Goal: Transaction & Acquisition: Purchase product/service

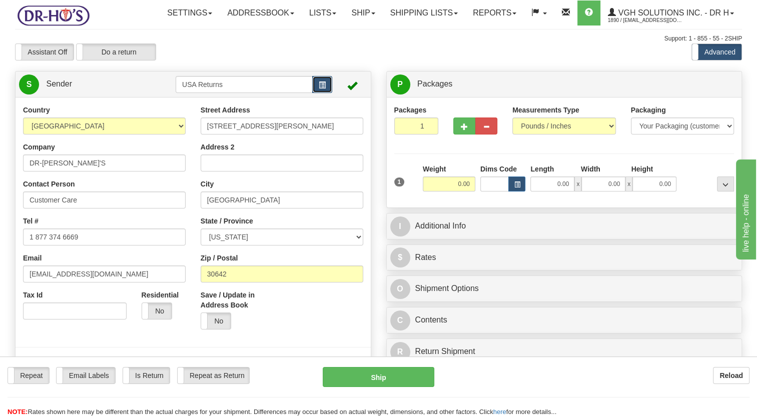
click at [319, 89] on span "button" at bounding box center [322, 85] width 7 height 7
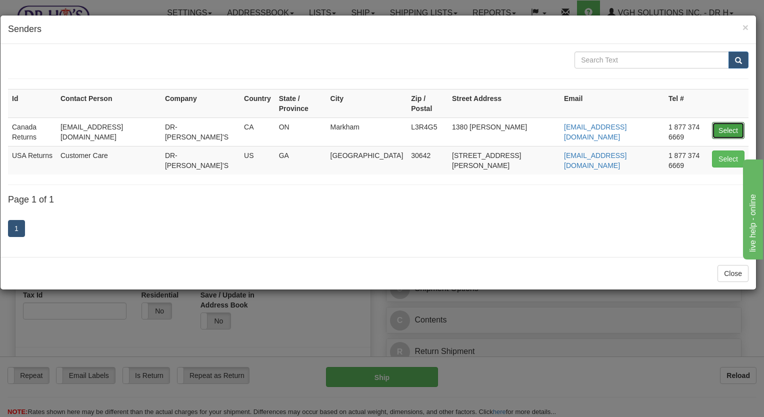
click at [722, 122] on button "Select" at bounding box center [728, 130] width 33 height 17
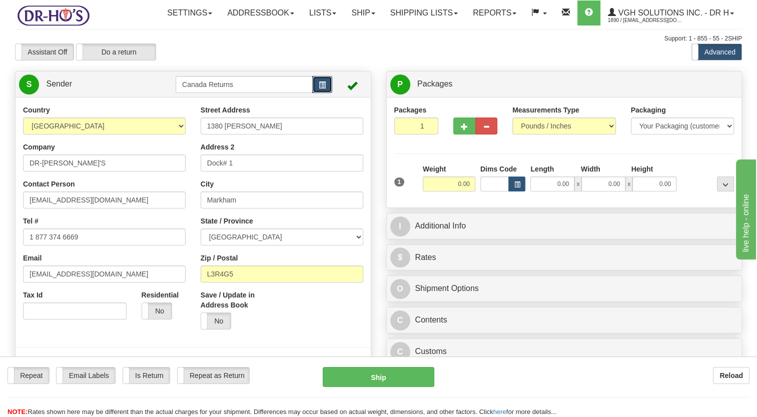
click at [322, 89] on span "button" at bounding box center [322, 85] width 7 height 7
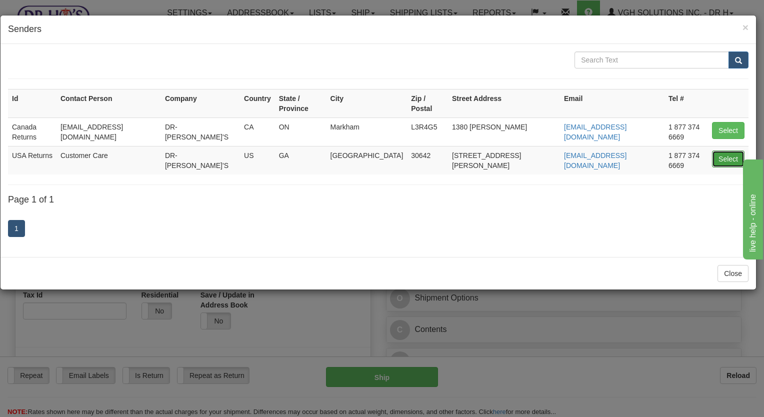
click at [718, 151] on button "Select" at bounding box center [728, 159] width 33 height 17
type input "USA Returns"
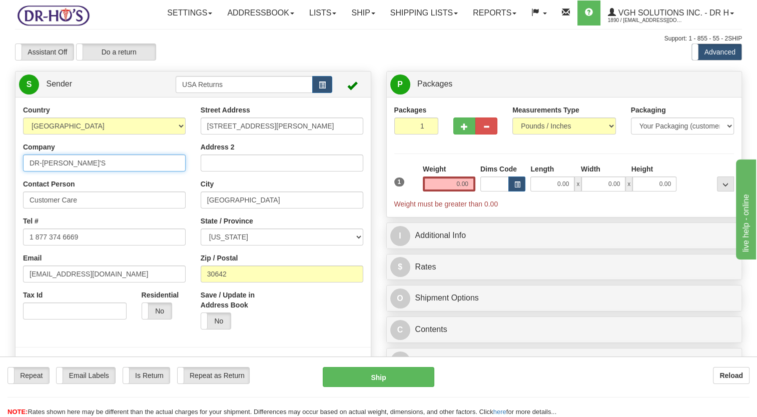
drag, startPoint x: 88, startPoint y: 181, endPoint x: 0, endPoint y: 182, distance: 87.5
click at [0, 182] on html "Training Course Close Toggle navigation Settings Shipping Preferences New Sende…" at bounding box center [378, 208] width 757 height 417
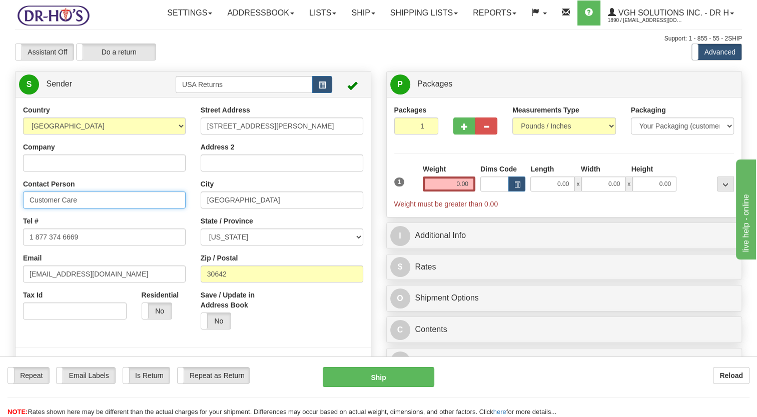
drag, startPoint x: 80, startPoint y: 219, endPoint x: 0, endPoint y: 241, distance: 82.4
click at [0, 238] on html "Training Course Close Toggle navigation Settings Shipping Preferences New Sende…" at bounding box center [378, 208] width 757 height 417
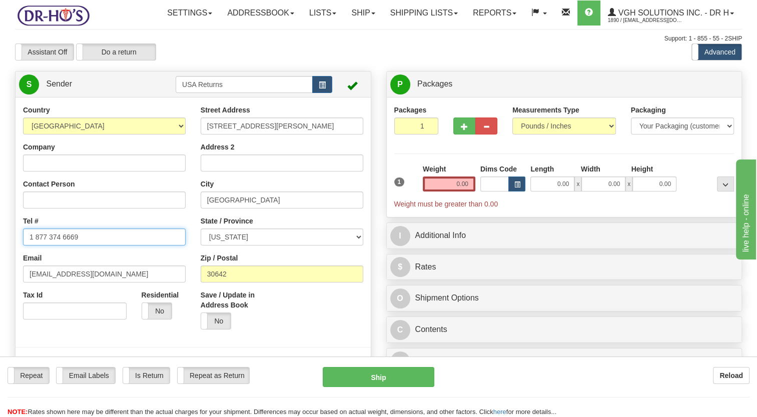
drag, startPoint x: 86, startPoint y: 261, endPoint x: 42, endPoint y: 280, distance: 47.7
click at [0, 268] on html "Training Course Close Toggle navigation Settings Shipping Preferences New Sende…" at bounding box center [378, 208] width 757 height 417
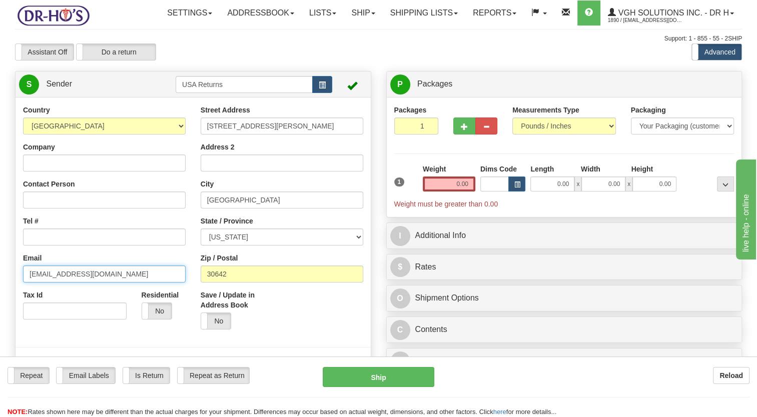
drag, startPoint x: 108, startPoint y: 295, endPoint x: 0, endPoint y: 301, distance: 107.7
click at [0, 297] on html "Training Course Close Toggle navigation Settings Shipping Preferences New Sende…" at bounding box center [378, 208] width 757 height 417
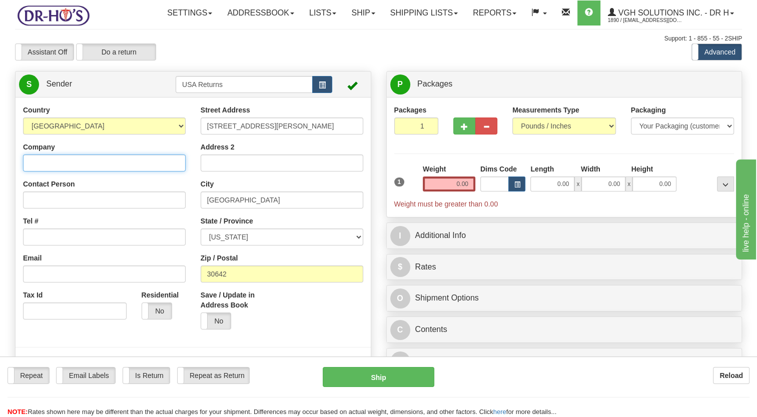
click at [90, 172] on input "Company" at bounding box center [104, 163] width 163 height 17
paste input "[PERSON_NAME]"
type input "[PERSON_NAME]"
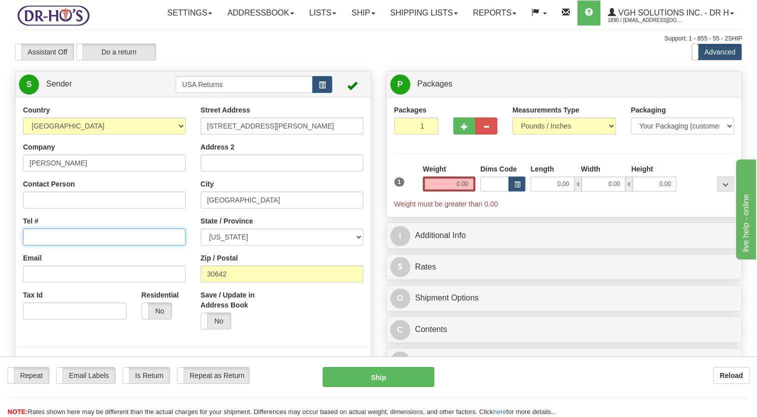
click at [68, 246] on input "Tel #" at bounding box center [104, 237] width 163 height 17
paste input "[PHONE_NUMBER]"
type input "[PHONE_NUMBER]"
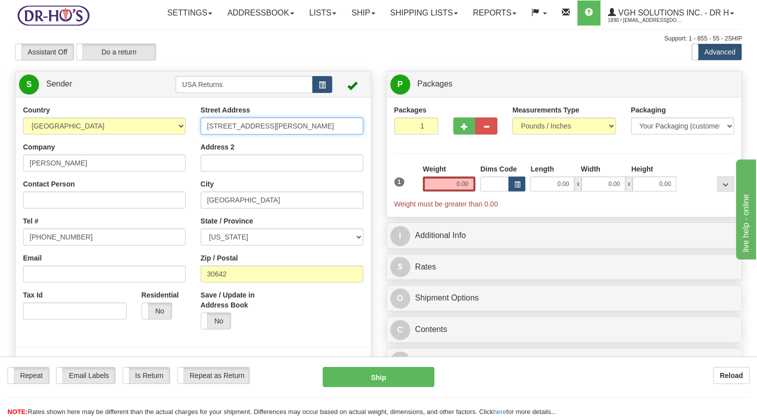
drag, startPoint x: 253, startPoint y: 152, endPoint x: 125, endPoint y: 167, distance: 128.4
click at [127, 167] on div "Country [GEOGRAPHIC_DATA] [GEOGRAPHIC_DATA] [GEOGRAPHIC_DATA] [GEOGRAPHIC_DATA]…" at bounding box center [193, 243] width 355 height 277
paste input "[STREET_ADDRESS][PERSON_NAME]"
type input "[STREET_ADDRESS][PERSON_NAME]"
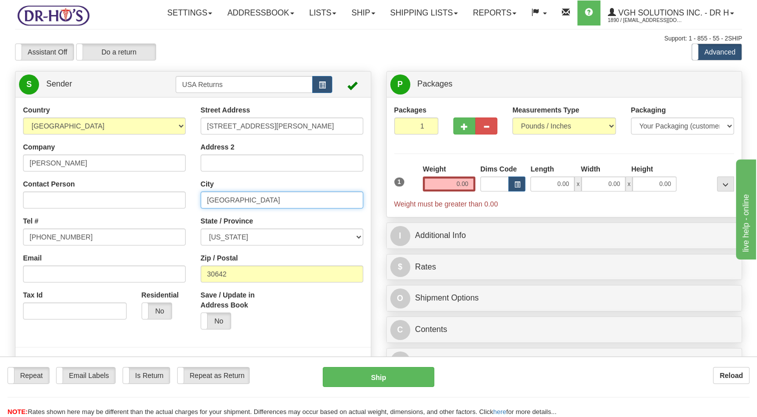
drag, startPoint x: 250, startPoint y: 219, endPoint x: 158, endPoint y: 221, distance: 91.5
click at [159, 221] on div "Country [GEOGRAPHIC_DATA] [GEOGRAPHIC_DATA] [GEOGRAPHIC_DATA] [GEOGRAPHIC_DATA]…" at bounding box center [193, 243] width 355 height 277
paste input "Salina"
type input "Salina"
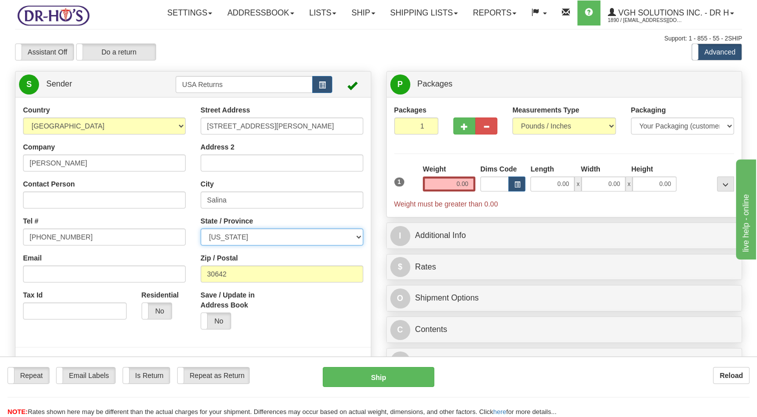
click at [246, 246] on select "[US_STATE] [US_STATE] [US_STATE] [US_STATE] Armed Forces America Armed Forces E…" at bounding box center [282, 237] width 163 height 17
select select "KS"
click at [201, 246] on select "[US_STATE] [US_STATE] [US_STATE] [US_STATE] Armed Forces America Armed Forces E…" at bounding box center [282, 237] width 163 height 17
drag, startPoint x: 228, startPoint y: 291, endPoint x: 193, endPoint y: 298, distance: 35.6
click at [190, 297] on div "Country [GEOGRAPHIC_DATA] [GEOGRAPHIC_DATA] [GEOGRAPHIC_DATA] [GEOGRAPHIC_DATA]…" at bounding box center [193, 243] width 355 height 277
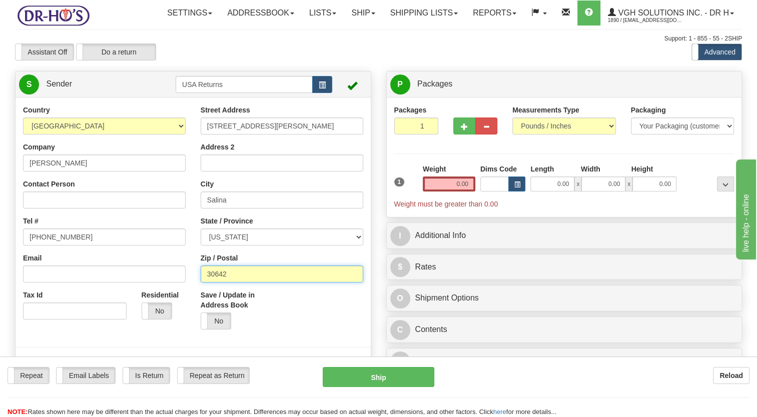
paste input "67401"
type input "67401"
click at [318, 337] on div "Save / Update in Address Book Yes No" at bounding box center [282, 313] width 178 height 47
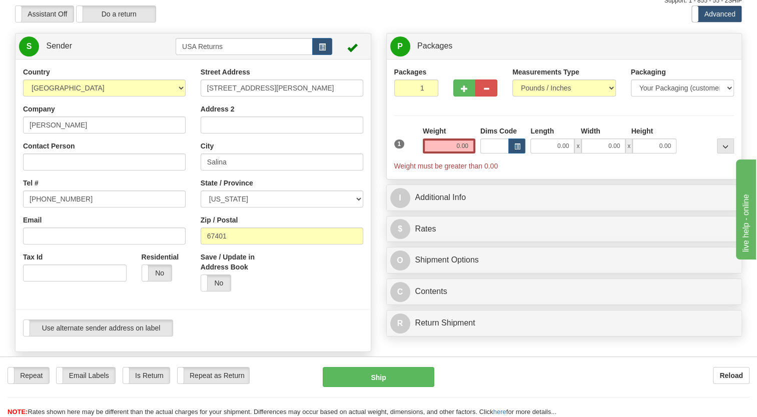
scroll to position [150, 0]
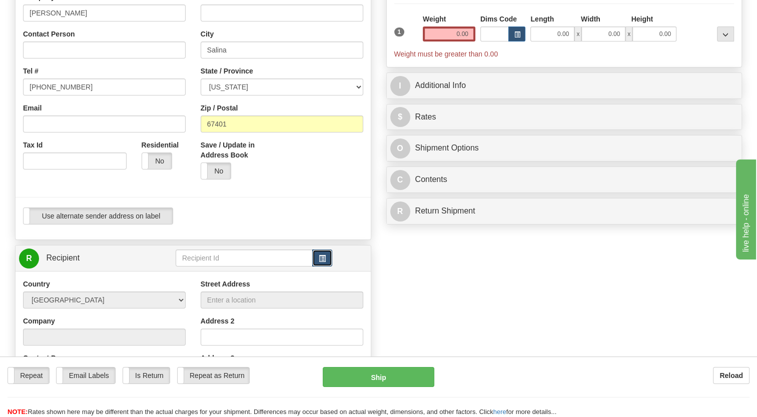
click at [321, 262] on span "button" at bounding box center [322, 259] width 7 height 7
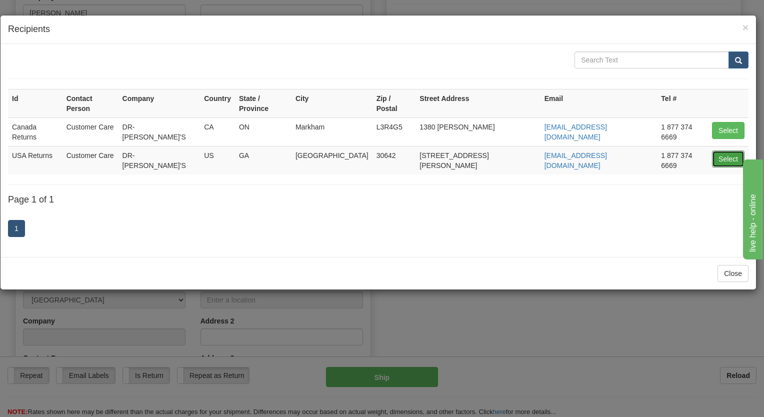
click at [730, 151] on button "Select" at bounding box center [728, 159] width 33 height 17
type input "USA Returns"
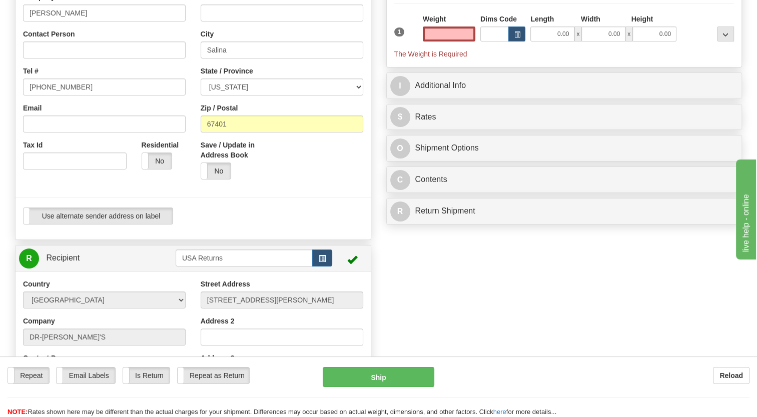
type input "0.00"
drag, startPoint x: 283, startPoint y: 234, endPoint x: 396, endPoint y: 184, distance: 123.8
click at [286, 225] on div "Use alternate sender address on label Use alternate sender address on label" at bounding box center [193, 216] width 340 height 17
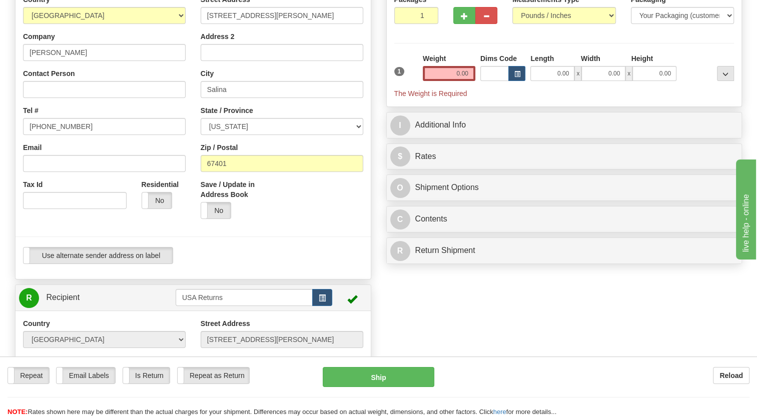
scroll to position [50, 0]
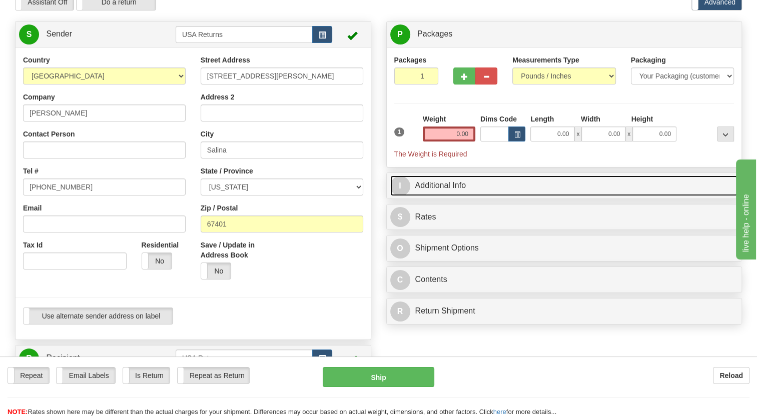
click at [422, 196] on link "I Additional Info" at bounding box center [564, 186] width 348 height 21
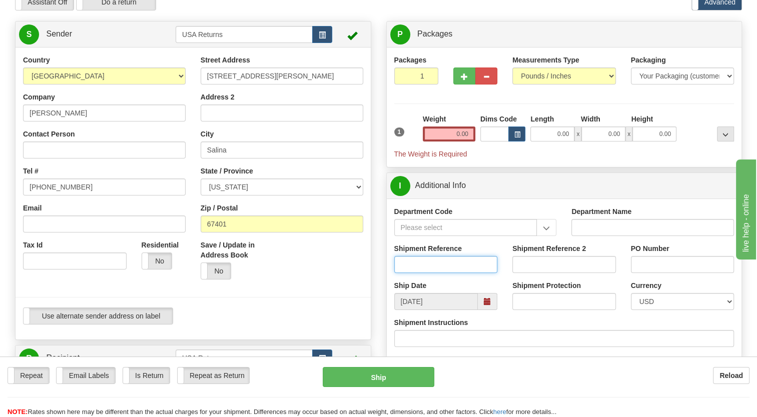
drag, startPoint x: 412, startPoint y: 291, endPoint x: 372, endPoint y: 295, distance: 39.7
click at [411, 273] on input "Shipment Reference" at bounding box center [446, 264] width 104 height 17
paste input "CU25809280"
type input "CU25809280"
click at [372, 295] on div at bounding box center [193, 181] width 370 height 253
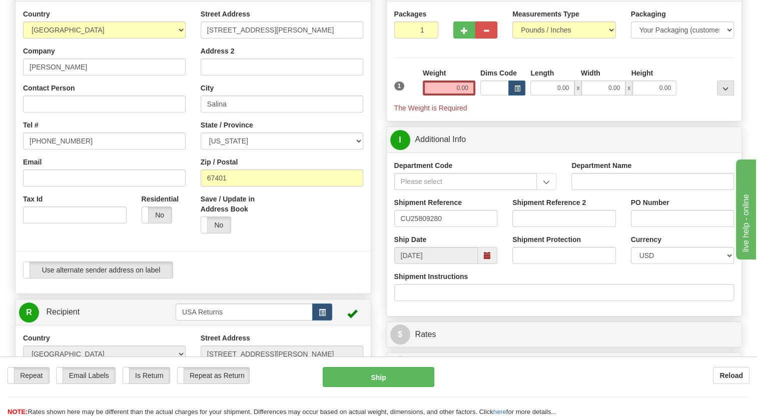
scroll to position [100, 0]
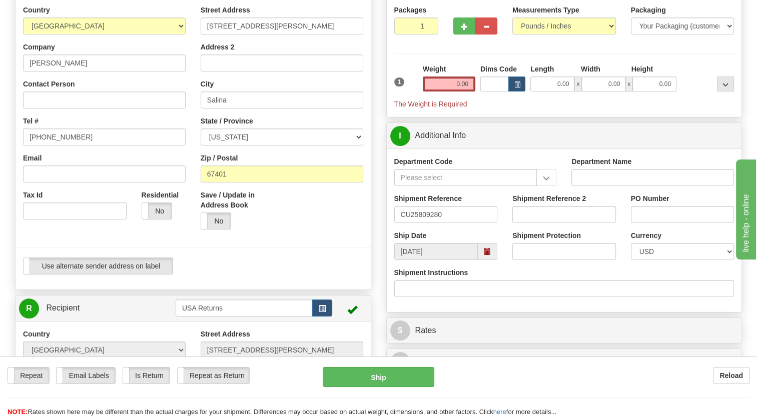
click at [485, 255] on span at bounding box center [487, 251] width 7 height 7
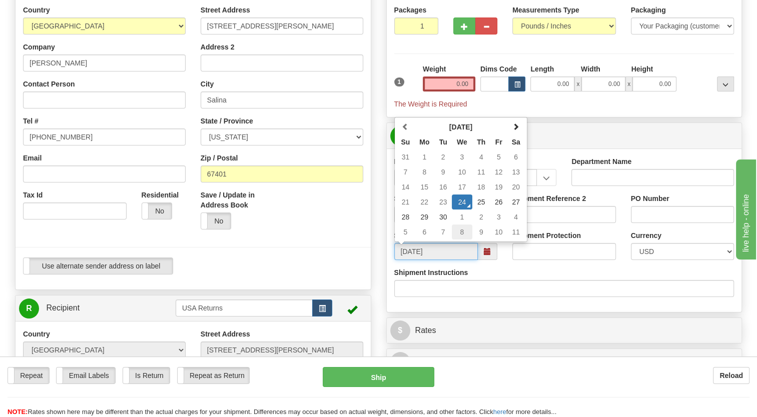
click at [464, 240] on td "8" at bounding box center [462, 232] width 21 height 15
type input "[DATE]"
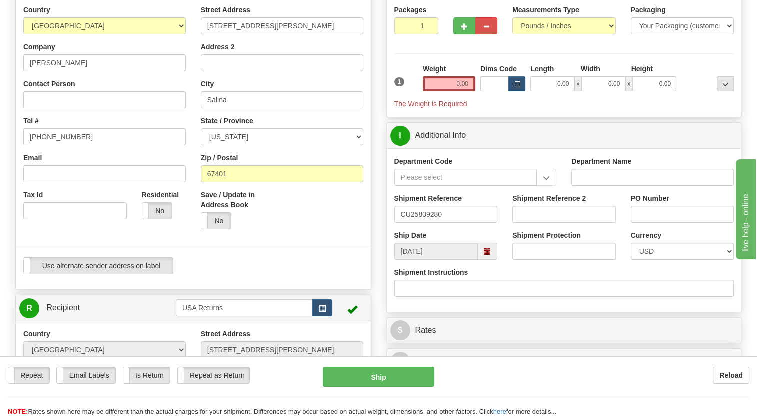
drag, startPoint x: 327, startPoint y: 258, endPoint x: 440, endPoint y: 198, distance: 128.4
click at [327, 237] on div "Save / Update in Address Book Yes No" at bounding box center [282, 213] width 178 height 47
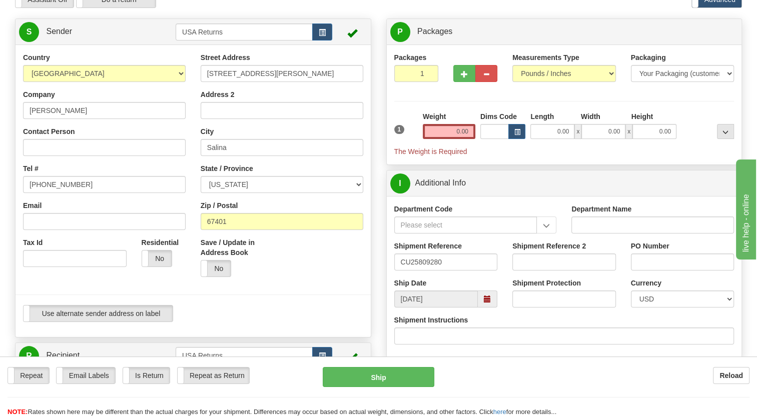
scroll to position [50, 0]
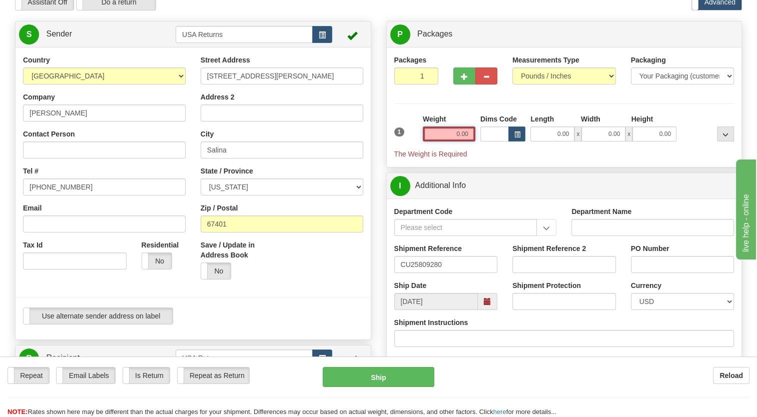
click at [460, 142] on input "0.00" at bounding box center [449, 134] width 53 height 15
type input "1.00"
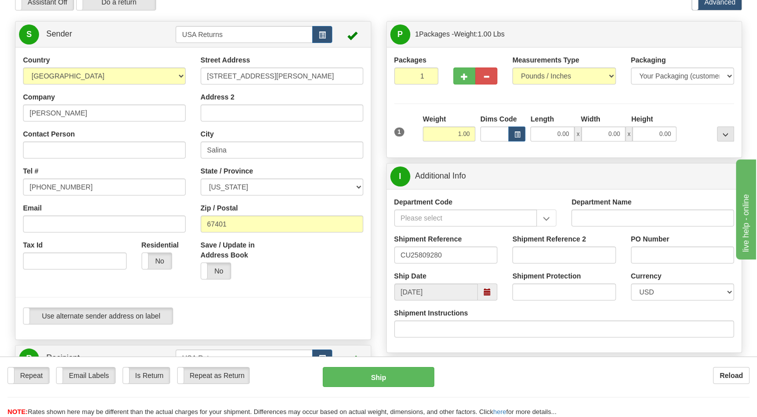
click at [404, 137] on div "1" at bounding box center [406, 125] width 29 height 23
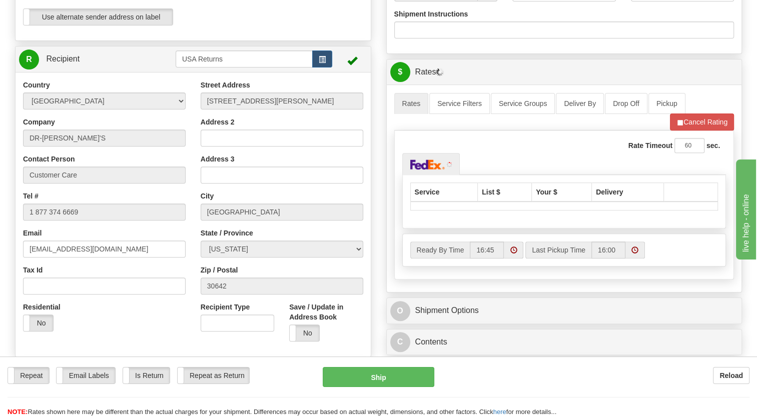
scroll to position [350, 0]
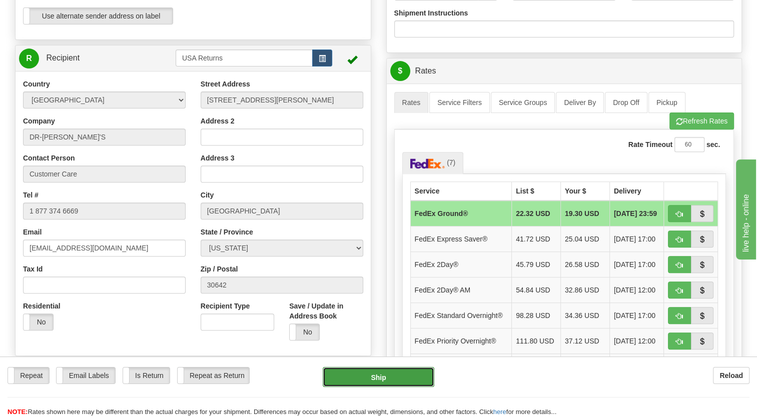
click at [394, 374] on button "Ship" at bounding box center [378, 377] width 111 height 20
type input "92"
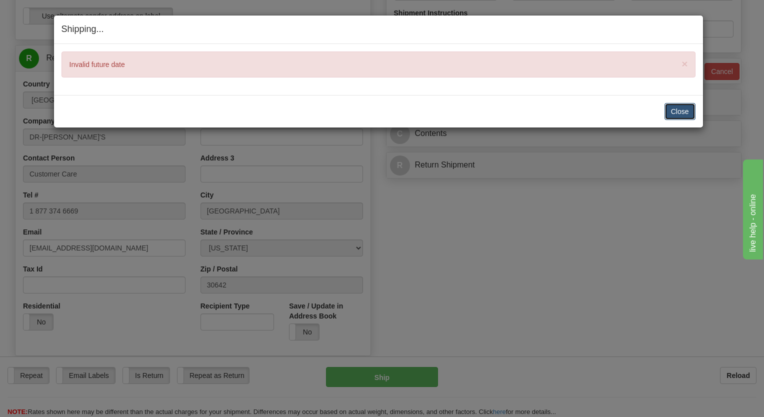
click at [678, 112] on button "Close" at bounding box center [680, 111] width 31 height 17
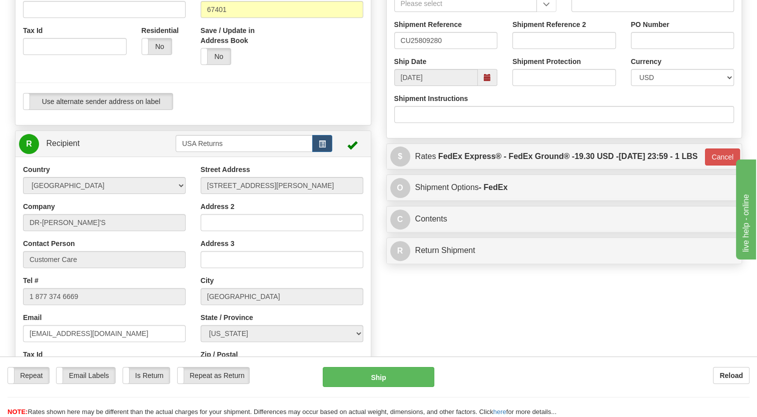
scroll to position [250, 0]
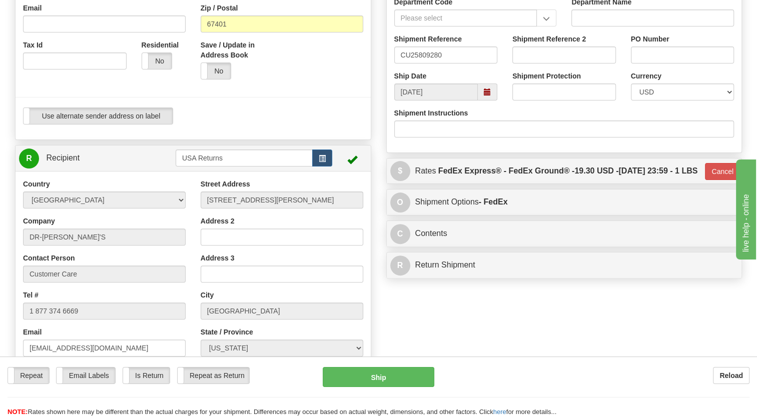
click at [487, 96] on span at bounding box center [487, 92] width 7 height 7
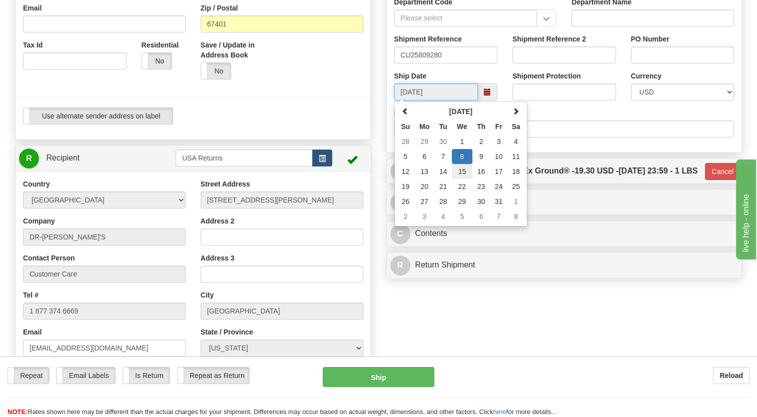
click at [466, 179] on td "15" at bounding box center [462, 171] width 21 height 15
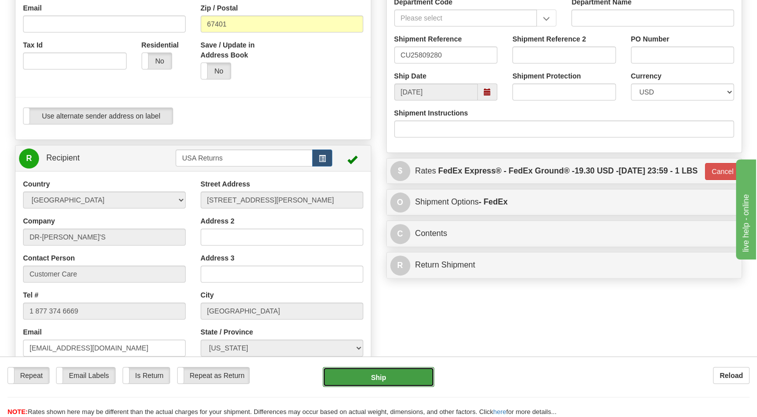
click at [393, 379] on button "Ship" at bounding box center [378, 377] width 111 height 20
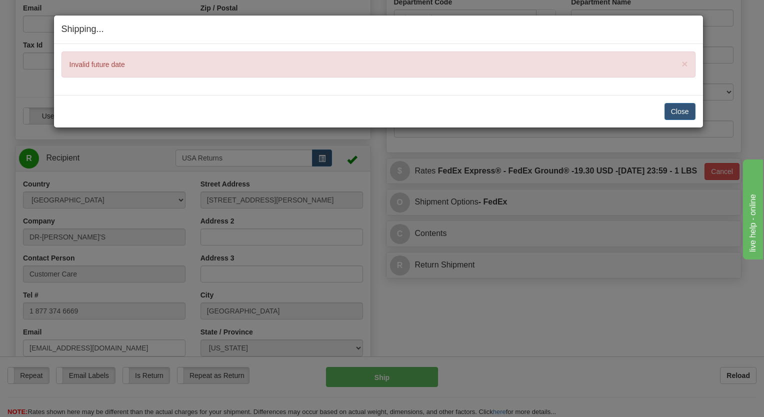
click at [471, 165] on div "Shipping... Your SHIPMENT will EXPIRE in × Invalid future date Close [PERSON_NA…" at bounding box center [382, 208] width 764 height 417
click at [686, 60] on span "×" at bounding box center [685, 64] width 6 height 12
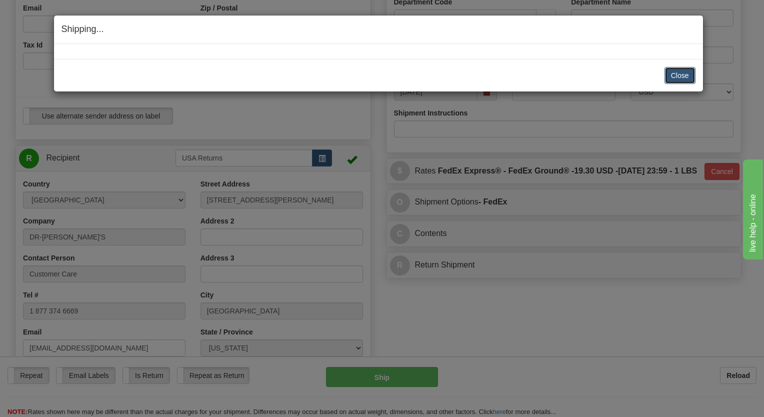
click at [680, 73] on button "Close" at bounding box center [680, 75] width 31 height 17
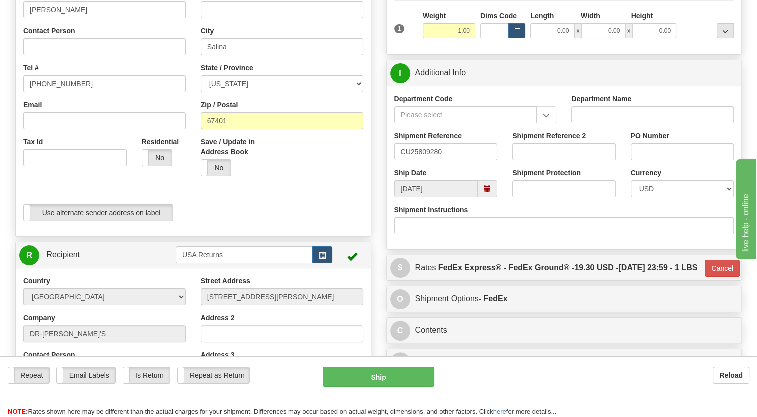
scroll to position [150, 0]
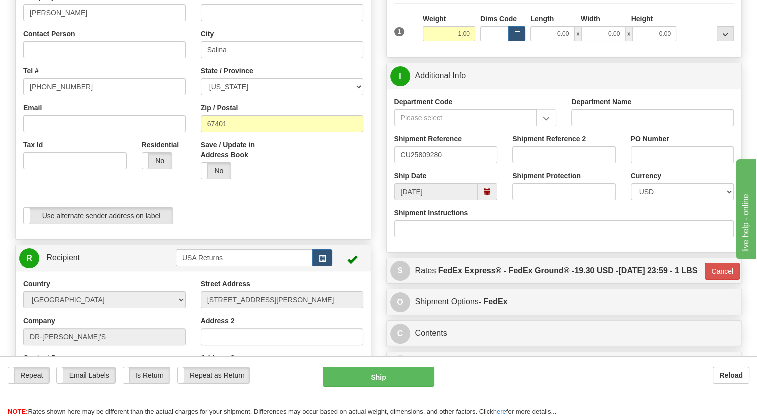
click at [482, 201] on span at bounding box center [488, 192] width 20 height 17
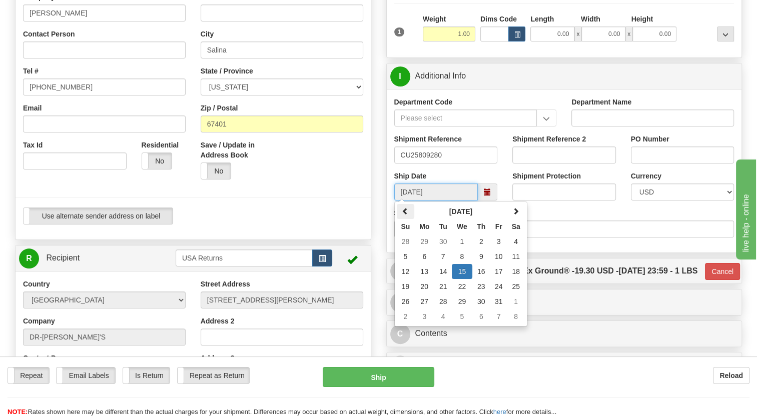
drag, startPoint x: 407, startPoint y: 238, endPoint x: 416, endPoint y: 245, distance: 12.1
click at [406, 215] on span at bounding box center [405, 211] width 7 height 7
click at [467, 309] on td "1" at bounding box center [462, 301] width 21 height 15
type input "[DATE]"
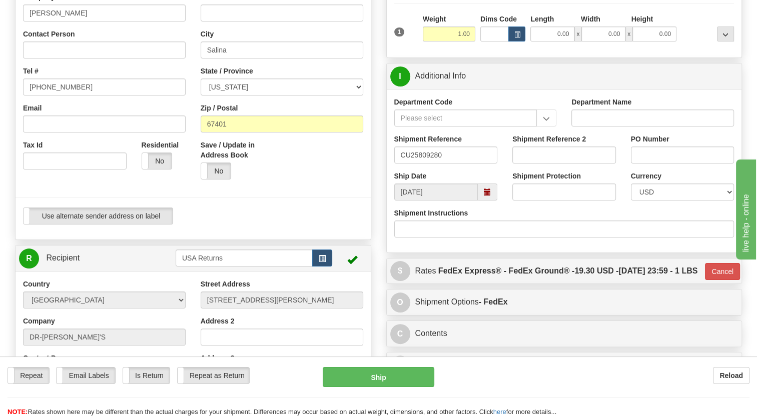
click at [488, 277] on div "P Packages 1 Packages - Weight: 1.00 Lbs Shipment Level Shipm. Package Level Pa…" at bounding box center [564, 152] width 371 height 463
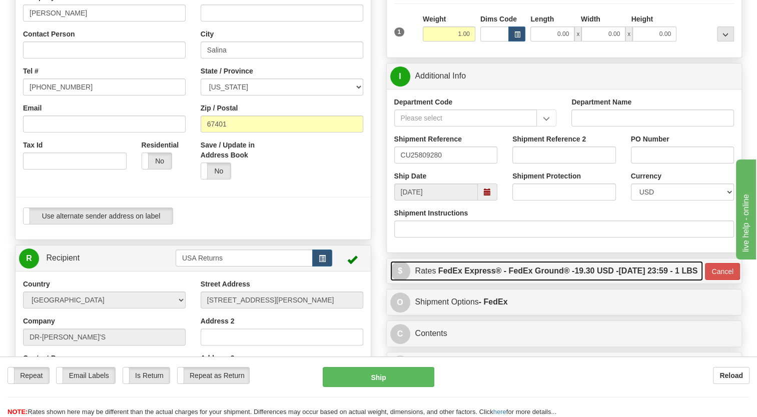
click at [438, 281] on label "FedEx Express® - FedEx Ground® - 19.30 USD - [DATE] 23:59 - 1 LBS" at bounding box center [568, 271] width 260 height 20
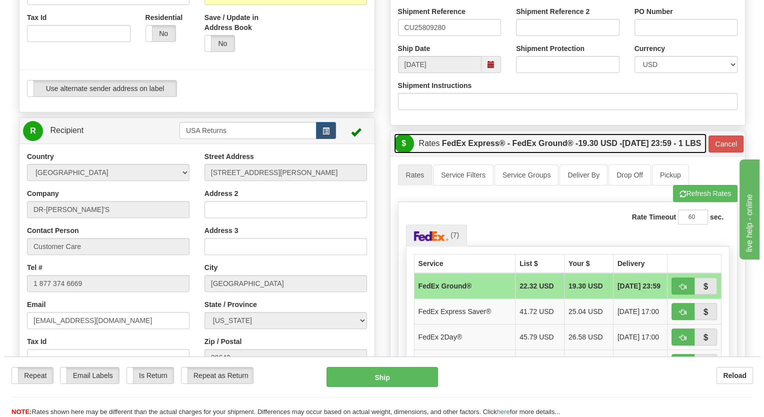
scroll to position [300, 0]
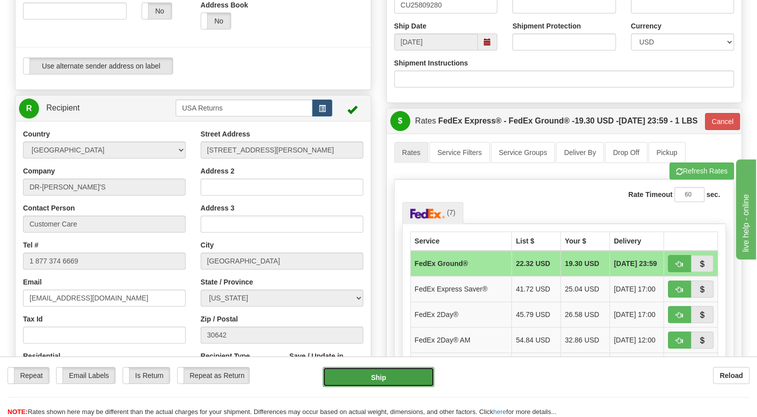
click at [366, 385] on button "Ship" at bounding box center [378, 377] width 111 height 20
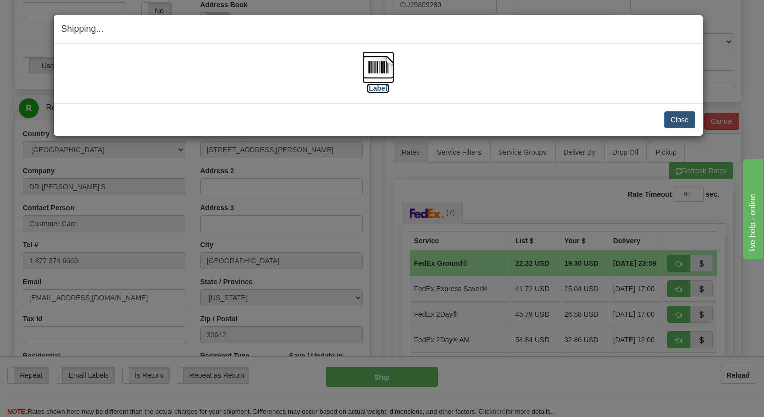
click at [379, 67] on img at bounding box center [379, 68] width 32 height 32
